Goal: Transaction & Acquisition: Download file/media

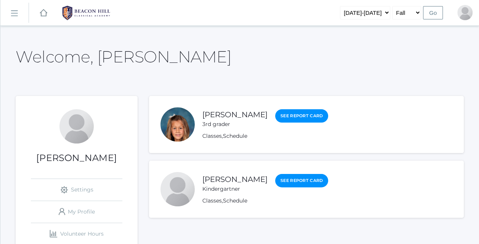
click at [199, 161] on li "[PERSON_NAME] Kindergartner See Report Card Classes , Schedule" at bounding box center [306, 189] width 315 height 57
click at [219, 114] on link "[PERSON_NAME]" at bounding box center [235, 115] width 65 height 10
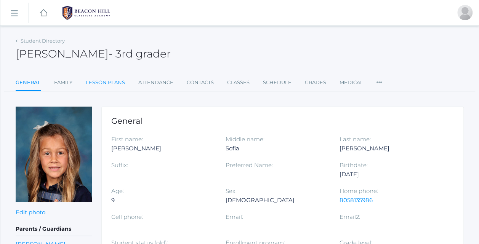
click at [104, 83] on link "Lesson Plans" at bounding box center [105, 82] width 39 height 15
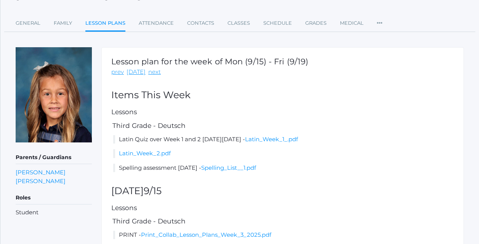
scroll to position [86, 0]
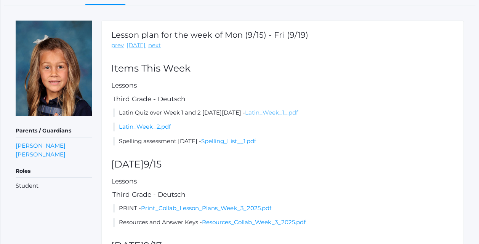
click at [298, 115] on link "Latin_Week_1_.pdf" at bounding box center [271, 112] width 53 height 7
click at [150, 123] on link "Latin_Week_2.pdf" at bounding box center [145, 126] width 52 height 7
click at [256, 144] on link "Spelling_List__1.pdf" at bounding box center [228, 141] width 55 height 7
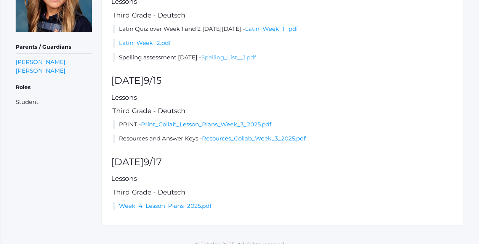
scroll to position [171, 0]
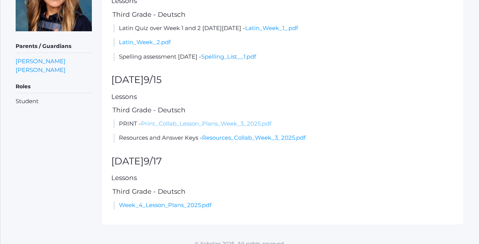
click at [188, 127] on link "Print_Collab_Lesson_Plans_Week_3_2025.pdf" at bounding box center [206, 123] width 130 height 7
